Goal: Transaction & Acquisition: Purchase product/service

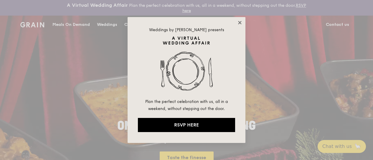
click at [241, 25] on icon at bounding box center [239, 22] width 5 height 5
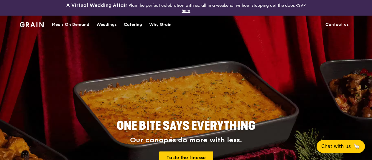
click at [73, 25] on div "Meals On Demand" at bounding box center [70, 25] width 37 height 18
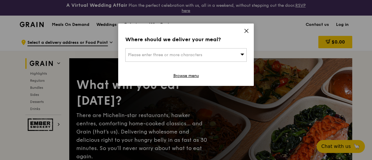
click at [216, 56] on div "Please enter three or more characters" at bounding box center [185, 55] width 121 height 14
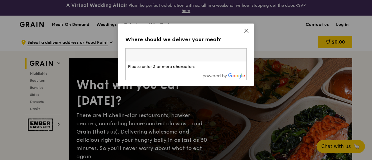
click at [195, 55] on input "search" at bounding box center [186, 55] width 121 height 13
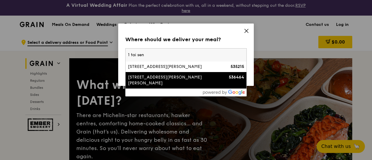
type input "1 tai sen"
click at [175, 78] on div "[STREET_ADDRESS][PERSON_NAME][PERSON_NAME]" at bounding box center [171, 81] width 87 height 12
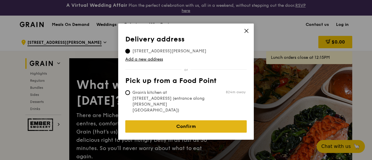
click at [192, 121] on link "Confirm" at bounding box center [185, 127] width 121 height 12
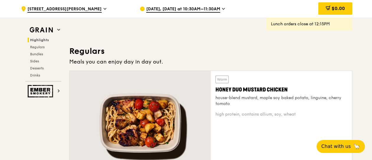
scroll to position [391, 0]
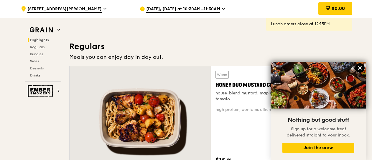
click at [359, 66] on icon at bounding box center [359, 67] width 5 height 5
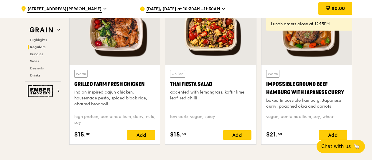
scroll to position [720, 0]
